Goal: Find specific page/section: Find specific page/section

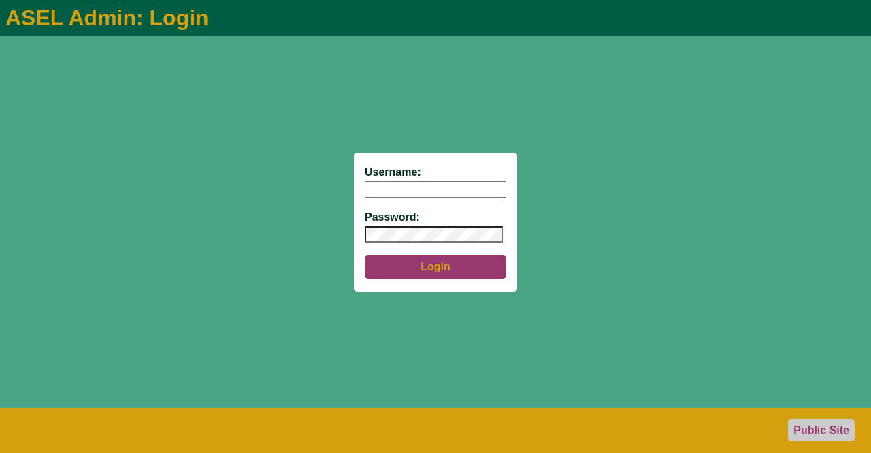
type input "aseladmin"
click at [440, 265] on button "Login" at bounding box center [436, 266] width 142 height 23
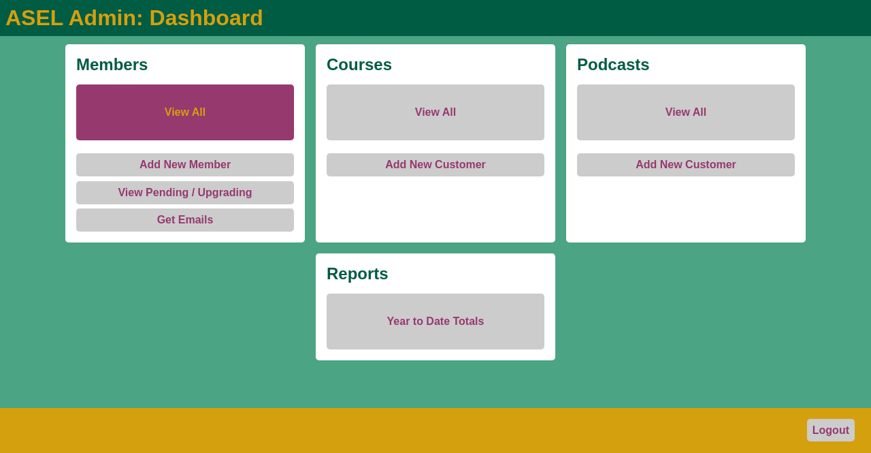
click at [173, 108] on link "View All" at bounding box center [185, 112] width 218 height 56
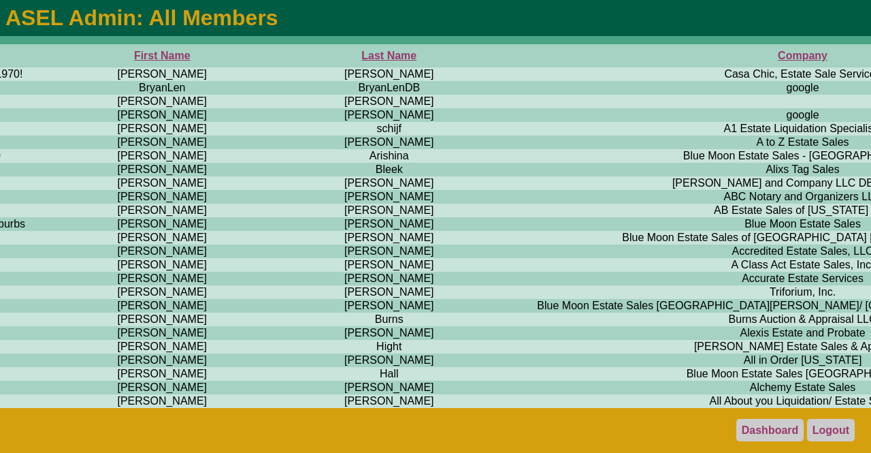
scroll to position [0, 1047]
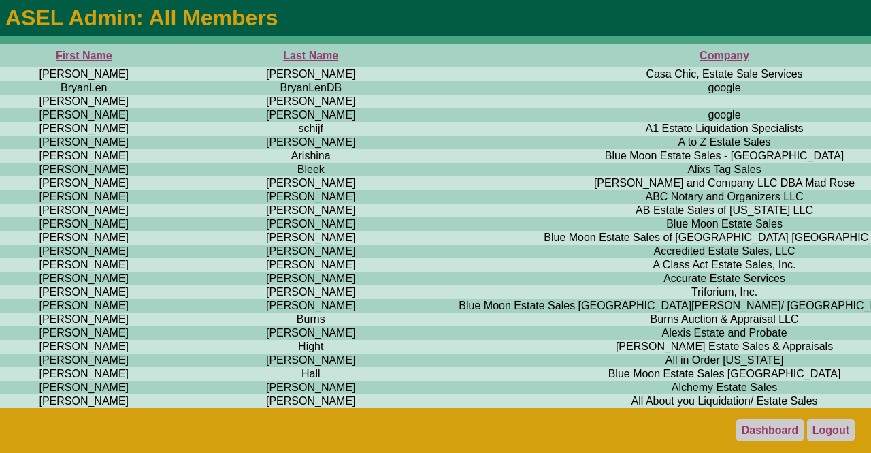
click at [417, 57] on th "Company" at bounding box center [724, 55] width 615 height 23
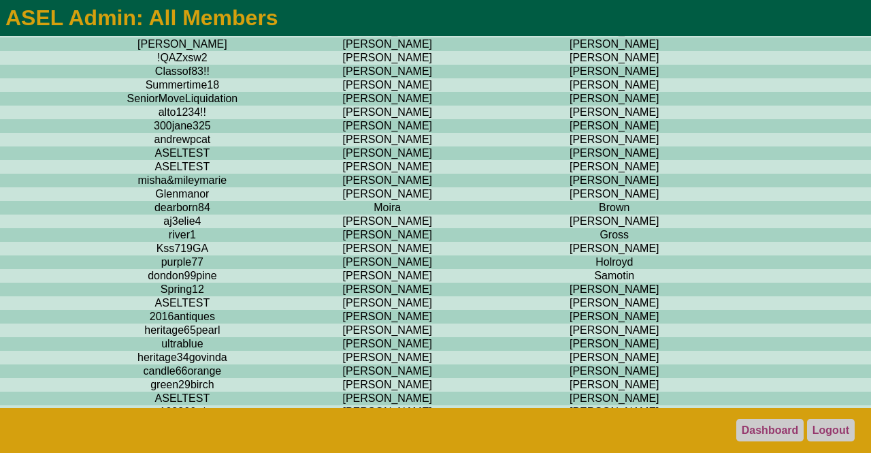
scroll to position [0, 743]
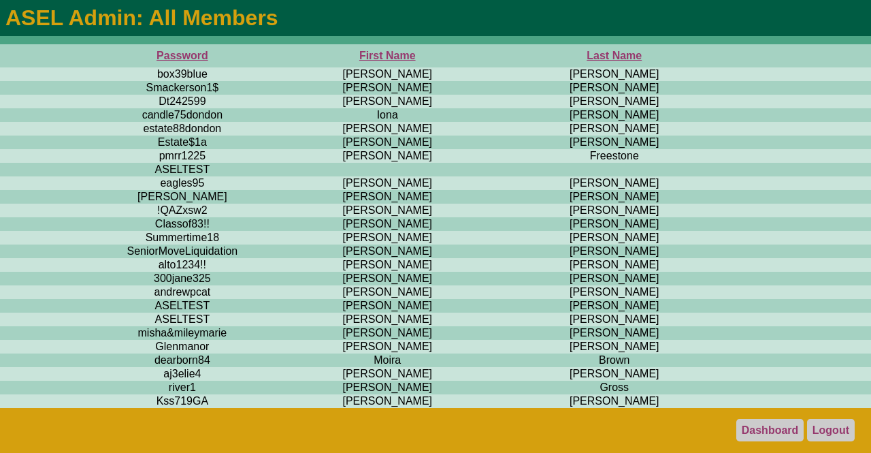
click at [267, 60] on th "First Name" at bounding box center [387, 55] width 241 height 23
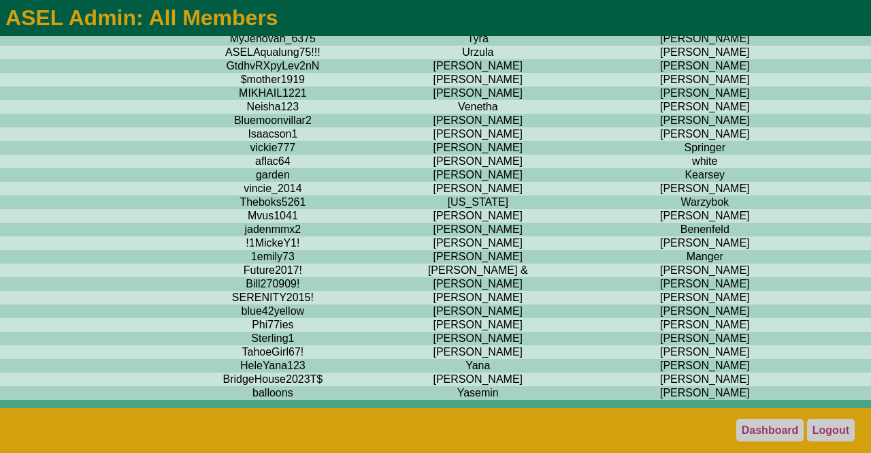
scroll to position [11852, 653]
click at [598, 46] on td "[PERSON_NAME]" at bounding box center [704, 39] width 213 height 14
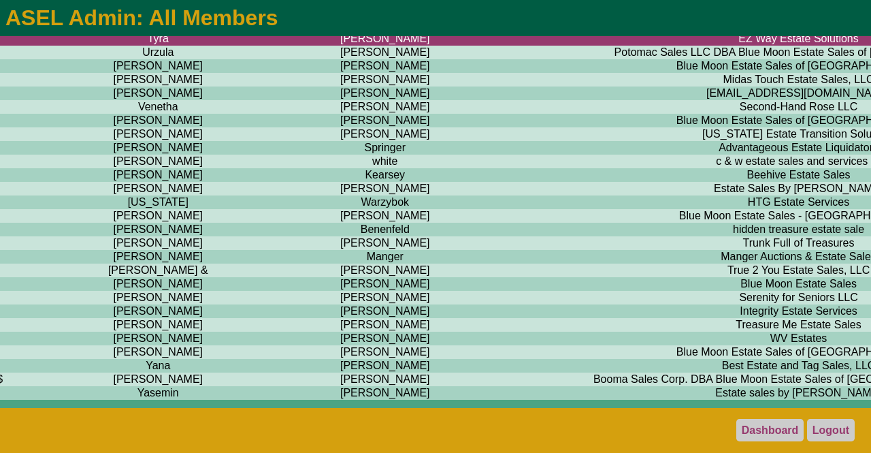
scroll to position [11852, 972]
click at [821, 429] on link "Logout" at bounding box center [831, 430] width 48 height 22
